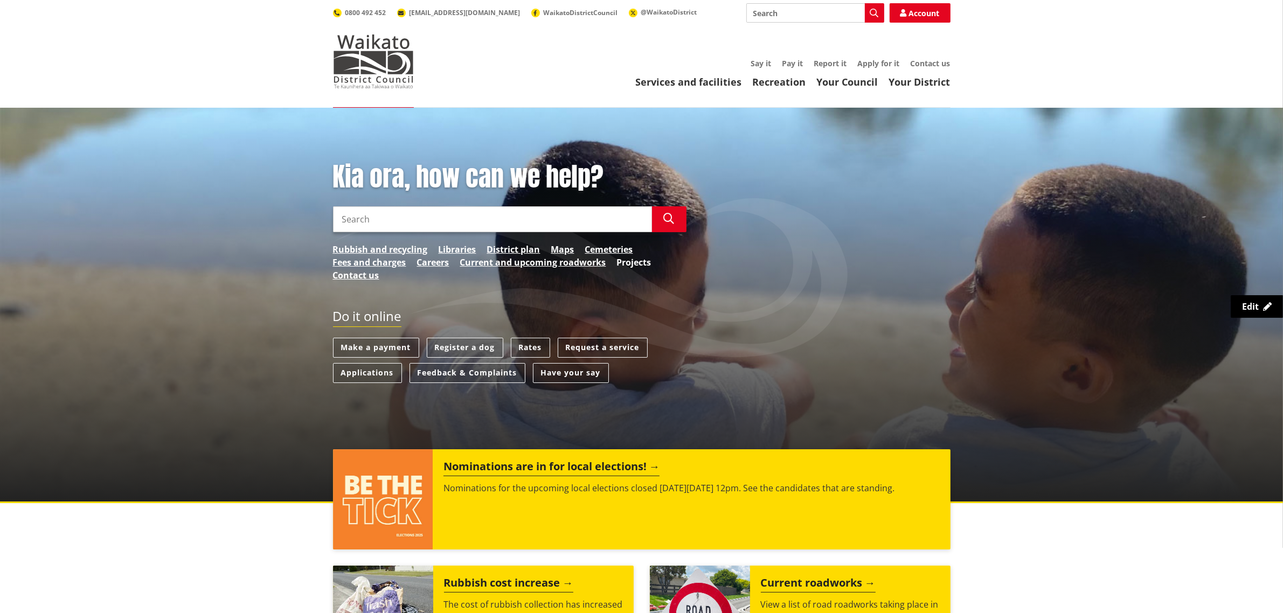
click at [647, 259] on link "Projects" at bounding box center [634, 262] width 34 height 13
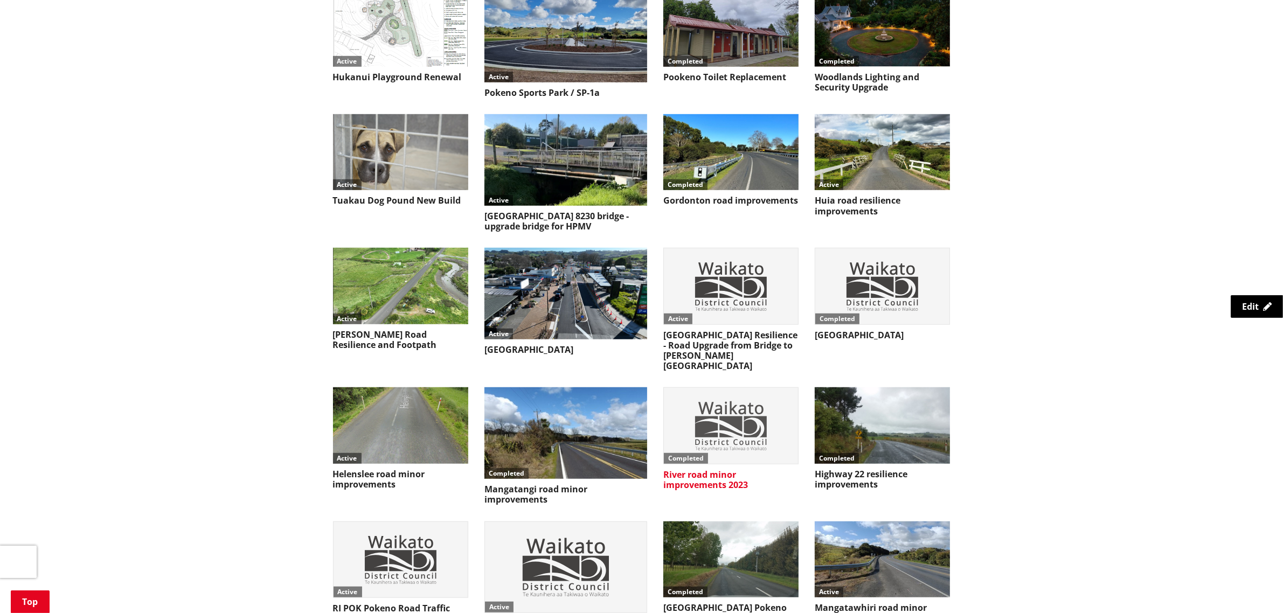
scroll to position [1010, 0]
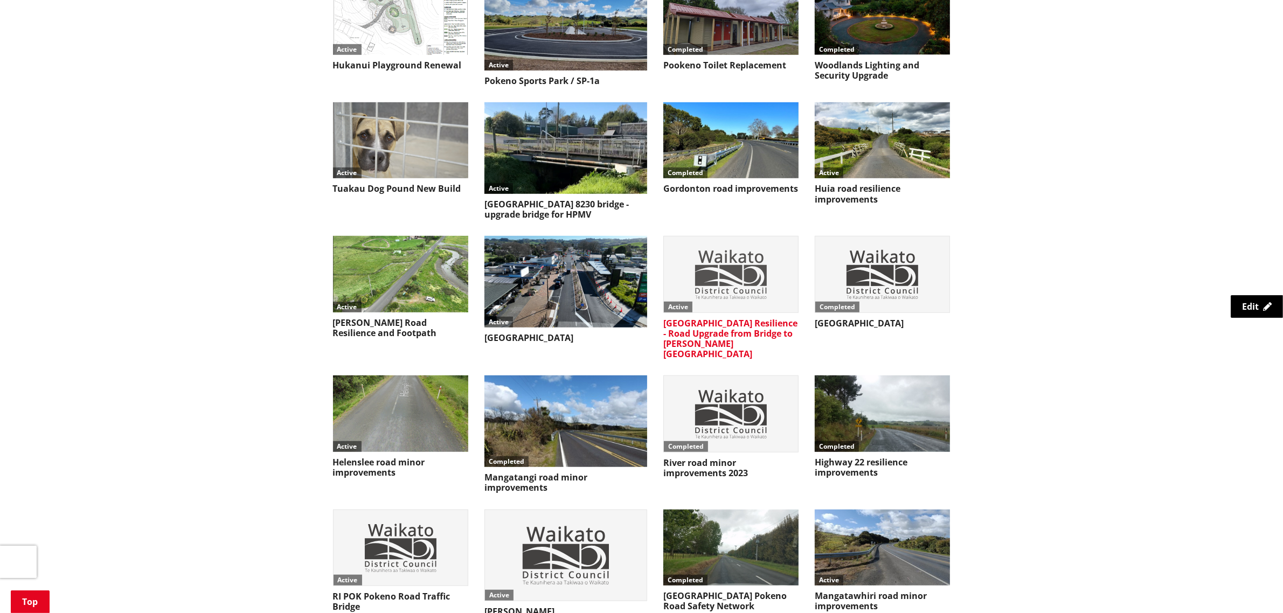
drag, startPoint x: 712, startPoint y: 268, endPoint x: 866, endPoint y: 300, distance: 157.8
click at [712, 268] on img at bounding box center [731, 274] width 134 height 75
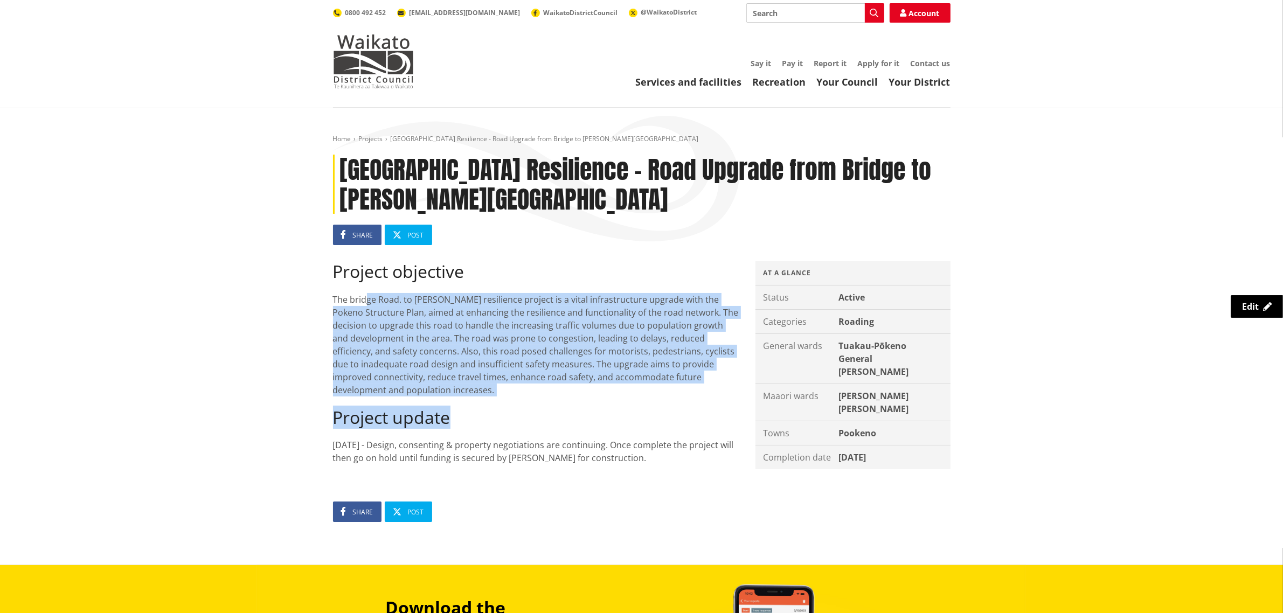
drag, startPoint x: 337, startPoint y: 289, endPoint x: 517, endPoint y: 398, distance: 210.0
click at [517, 398] on div "Project objective The bridge Road. to Munro resilience project is a vital infra…" at bounding box center [536, 362] width 406 height 203
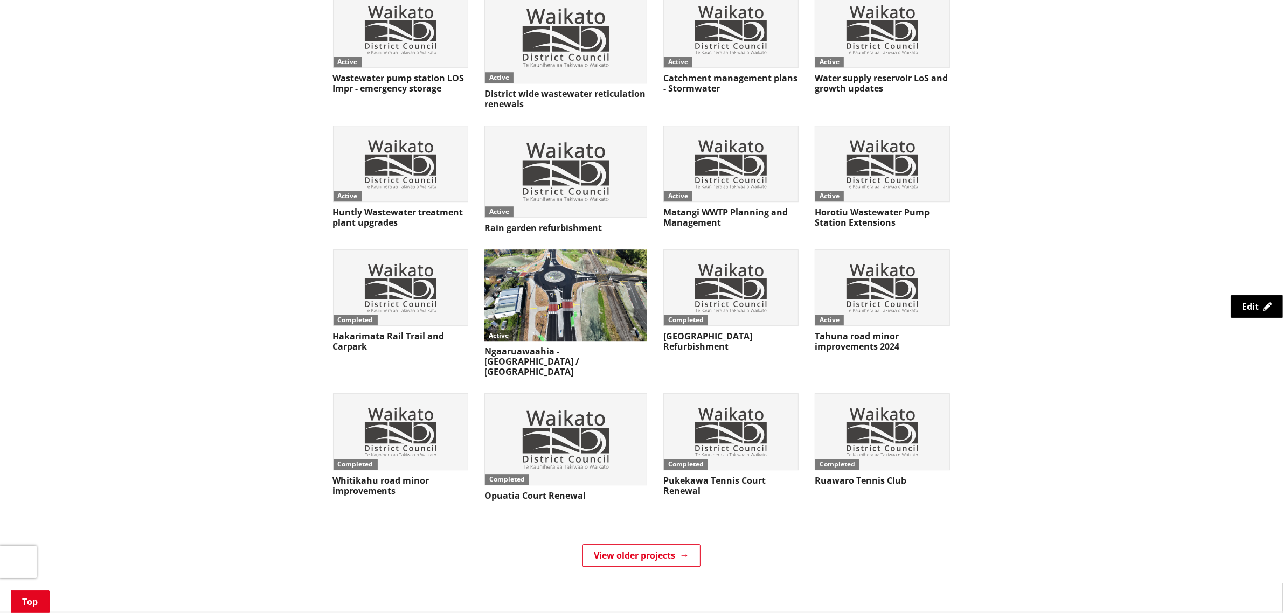
scroll to position [3680, 0]
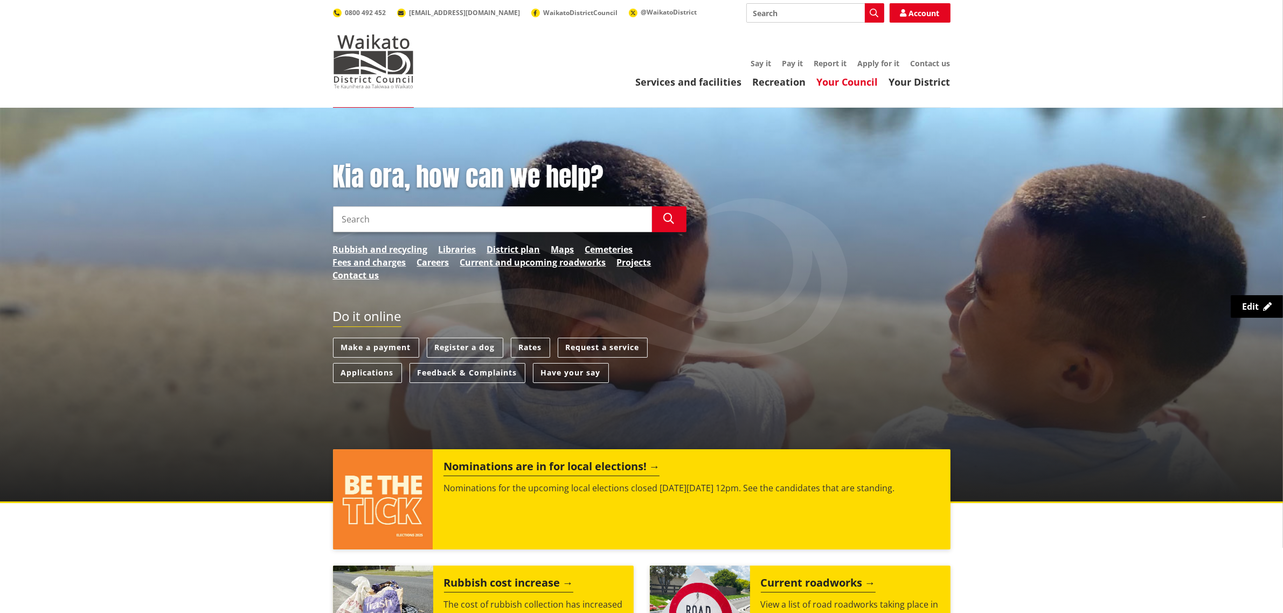
click at [859, 85] on link "Your Council" at bounding box center [847, 81] width 61 height 13
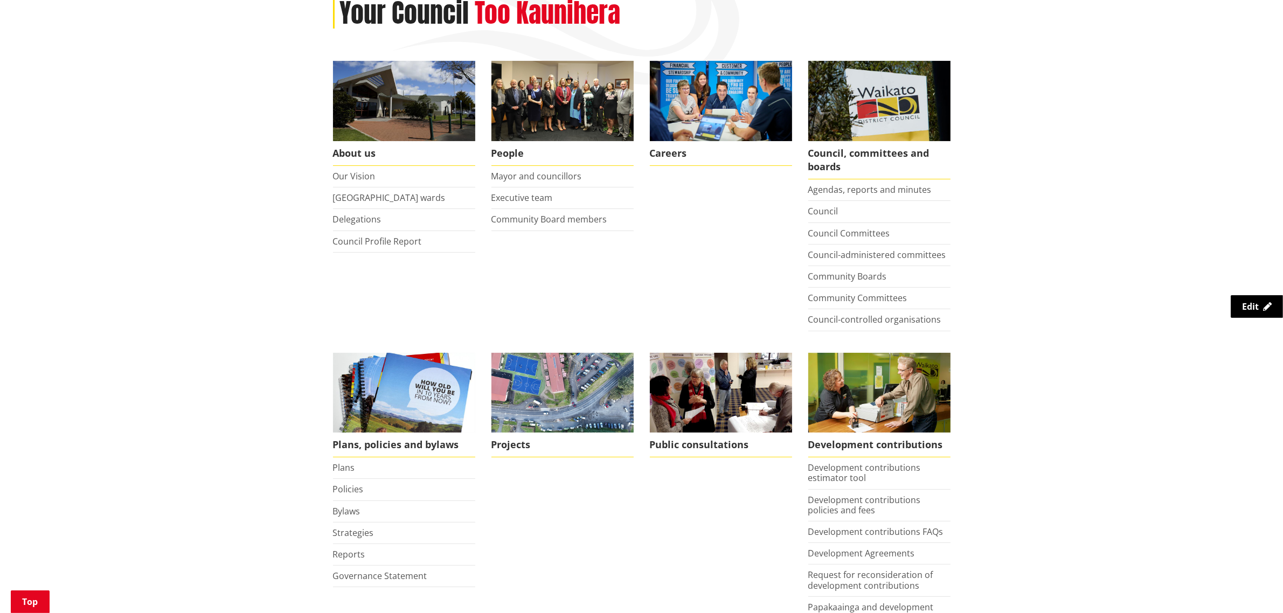
scroll to position [135, 0]
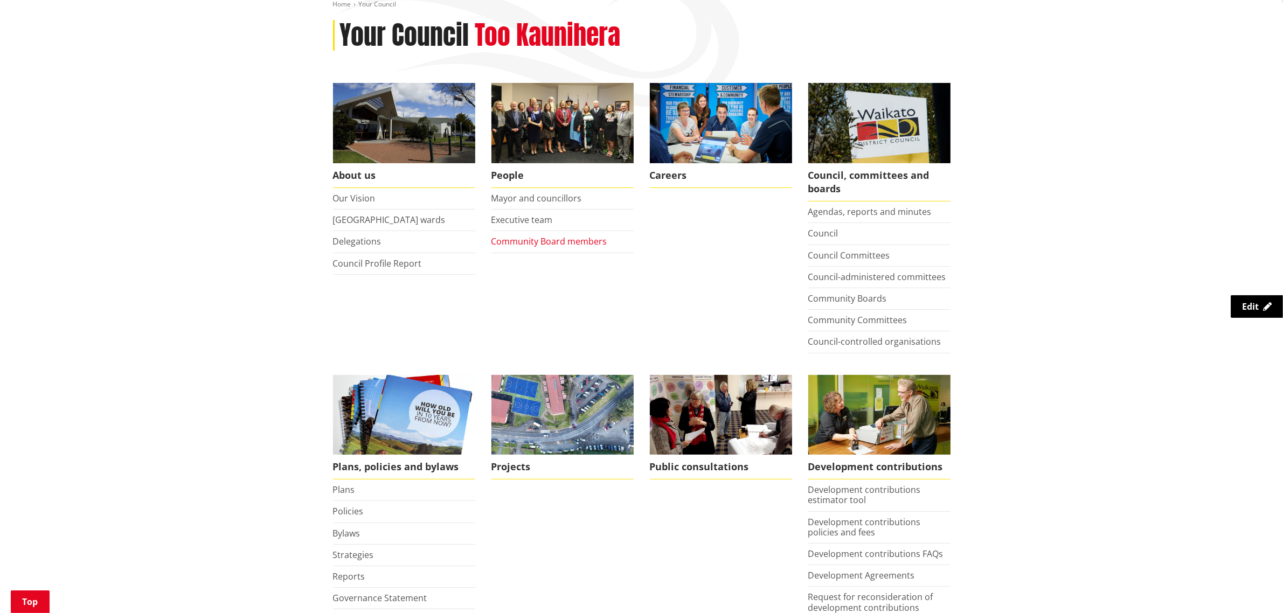
click at [565, 237] on link "Community Board members" at bounding box center [549, 241] width 116 height 12
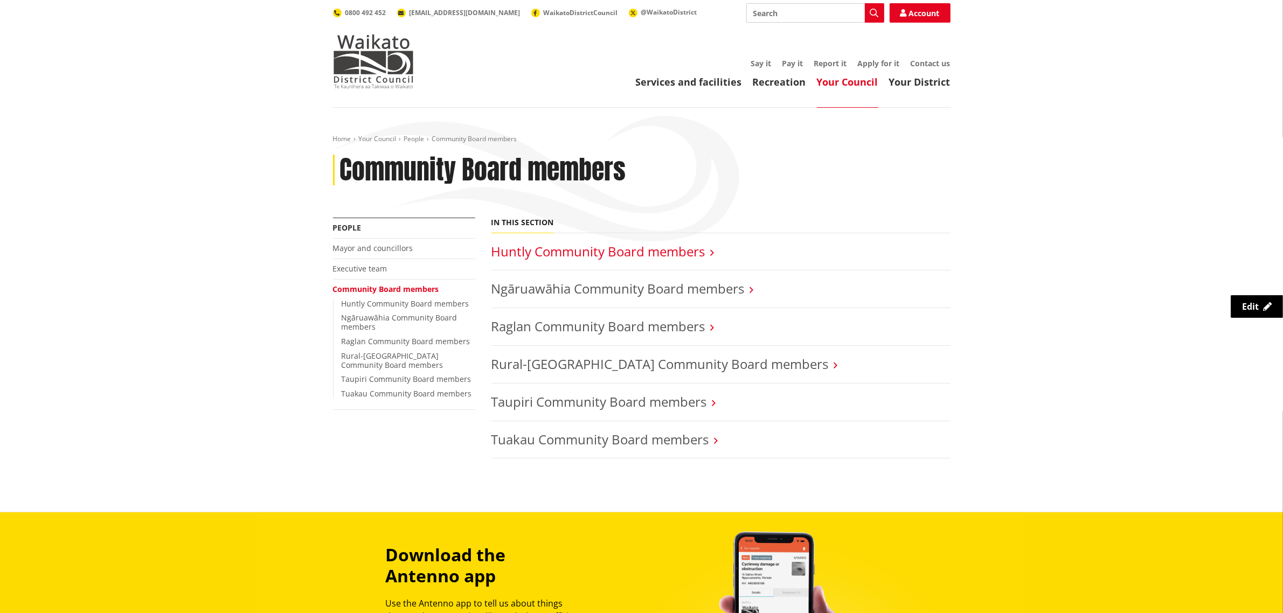
click at [631, 248] on link "Huntly Community Board members" at bounding box center [598, 251] width 214 height 18
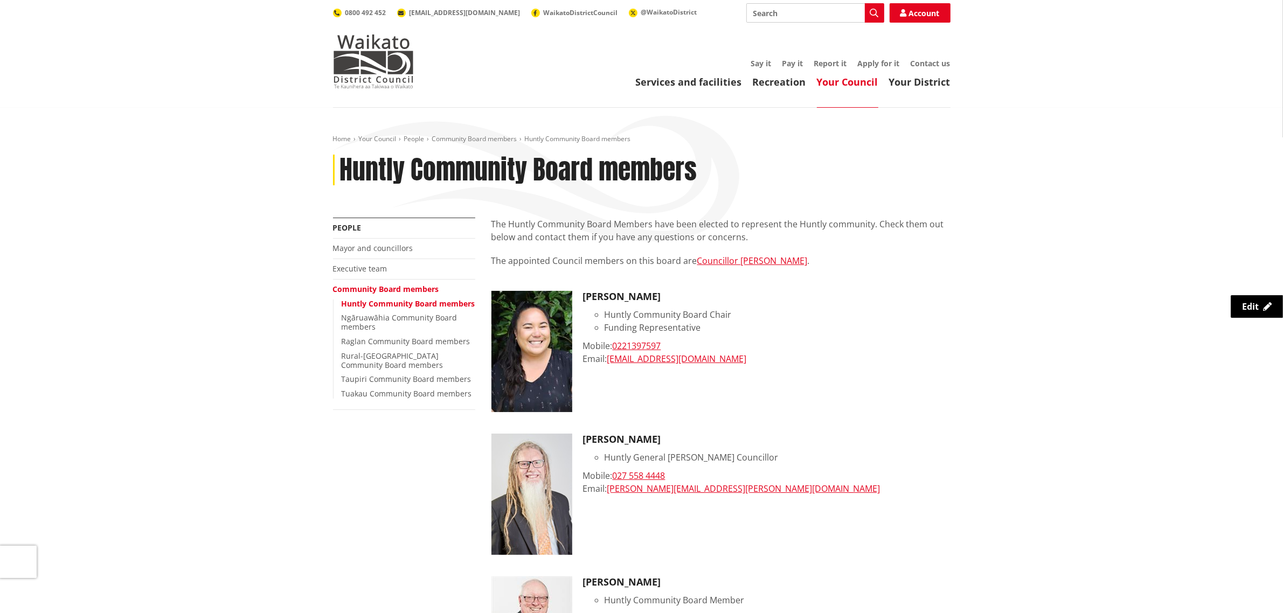
click at [872, 79] on link "Your Council" at bounding box center [847, 81] width 61 height 13
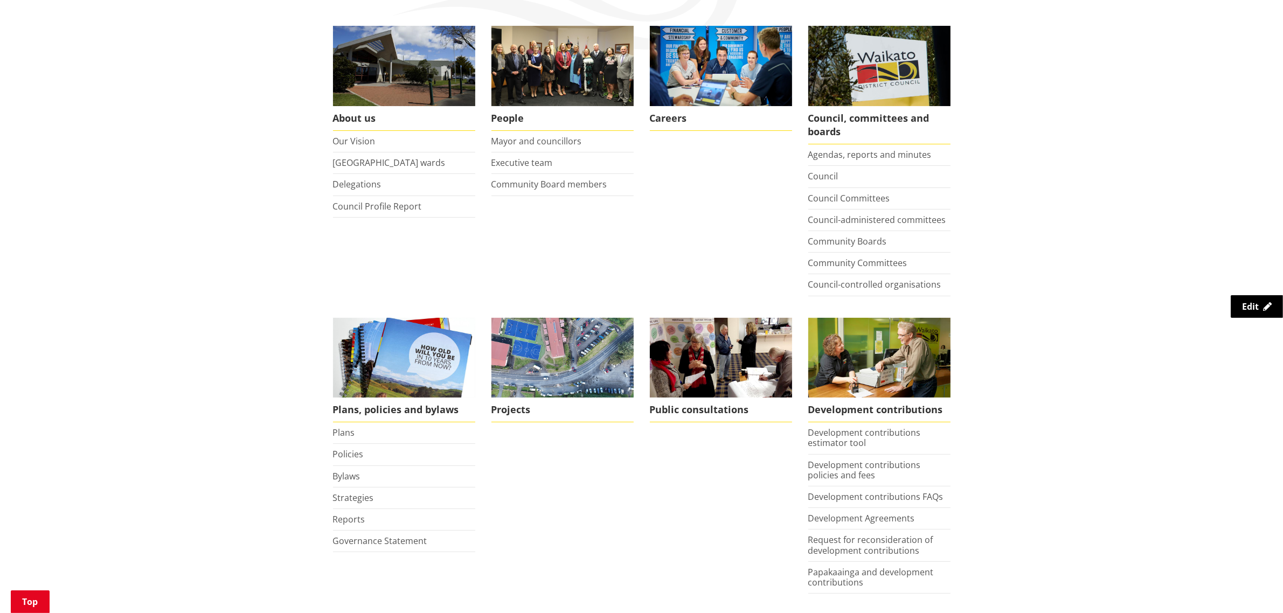
scroll to position [269, 0]
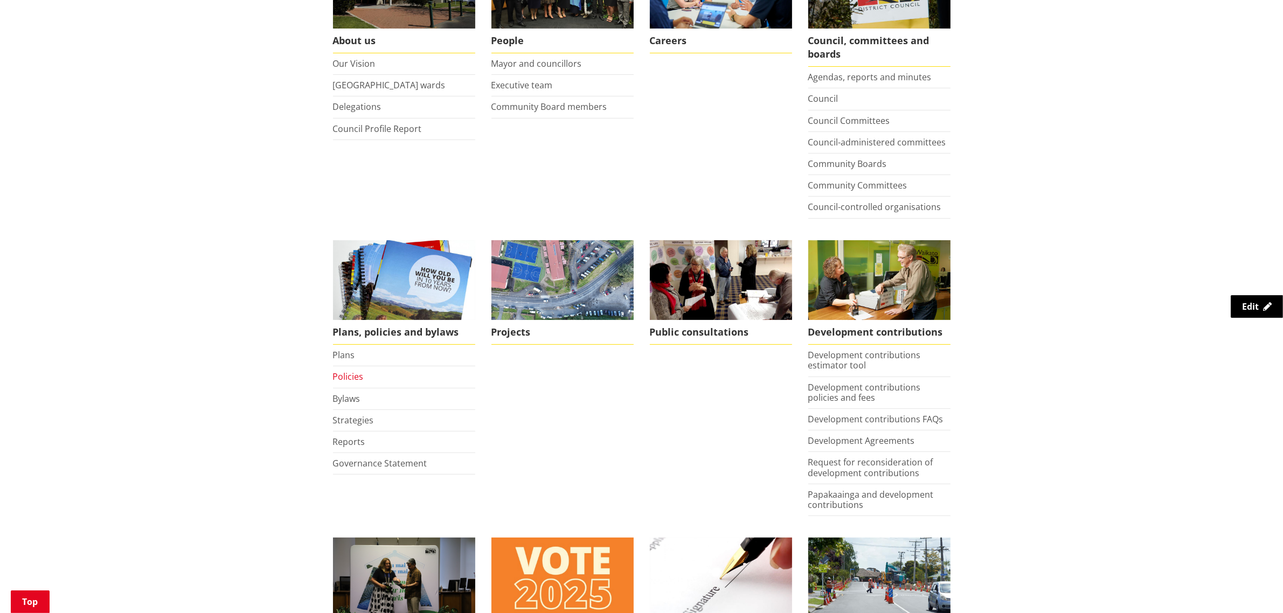
click at [346, 375] on link "Policies" at bounding box center [348, 377] width 31 height 12
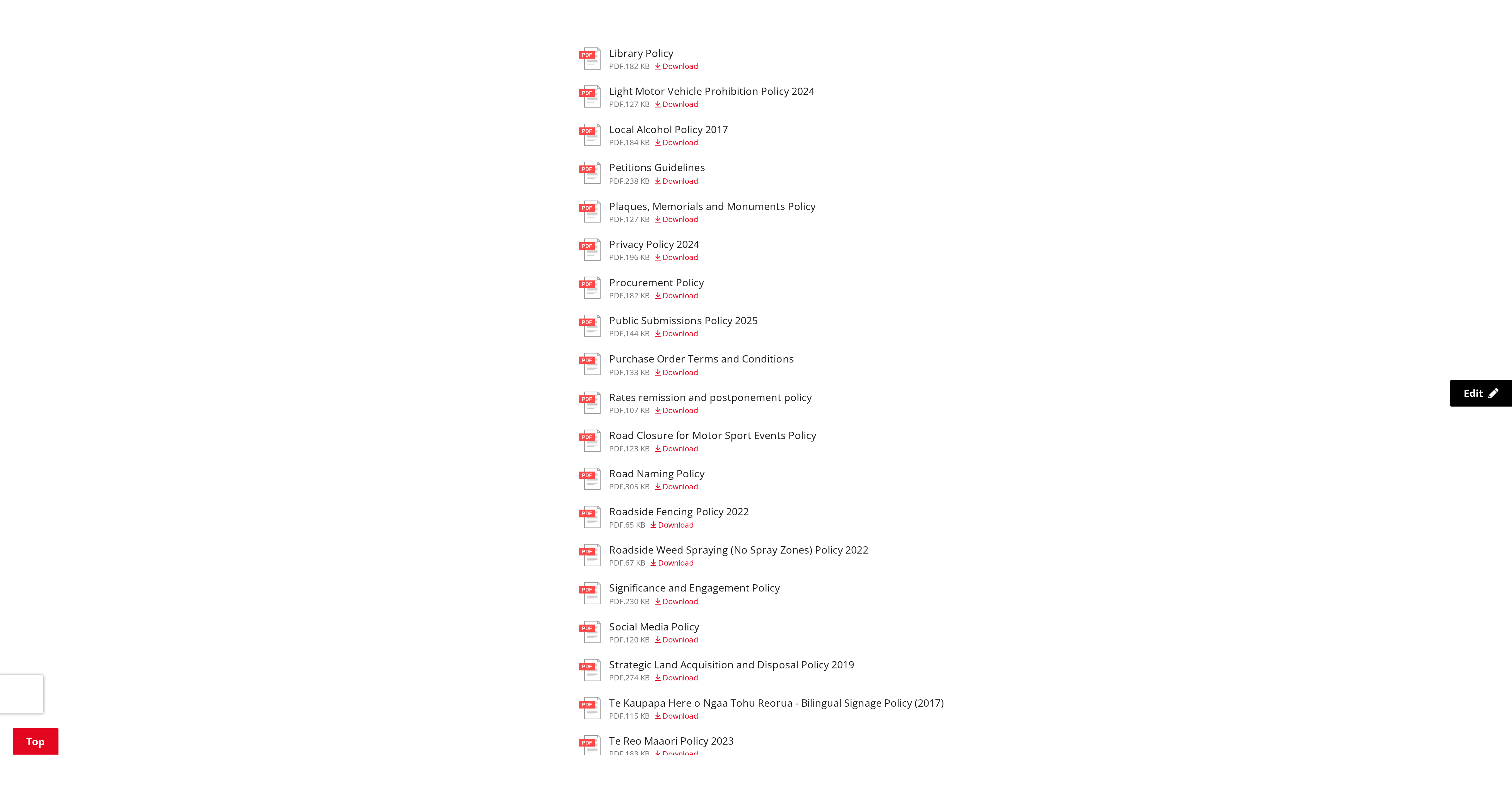
scroll to position [474, 0]
